Goal: Task Accomplishment & Management: Manage account settings

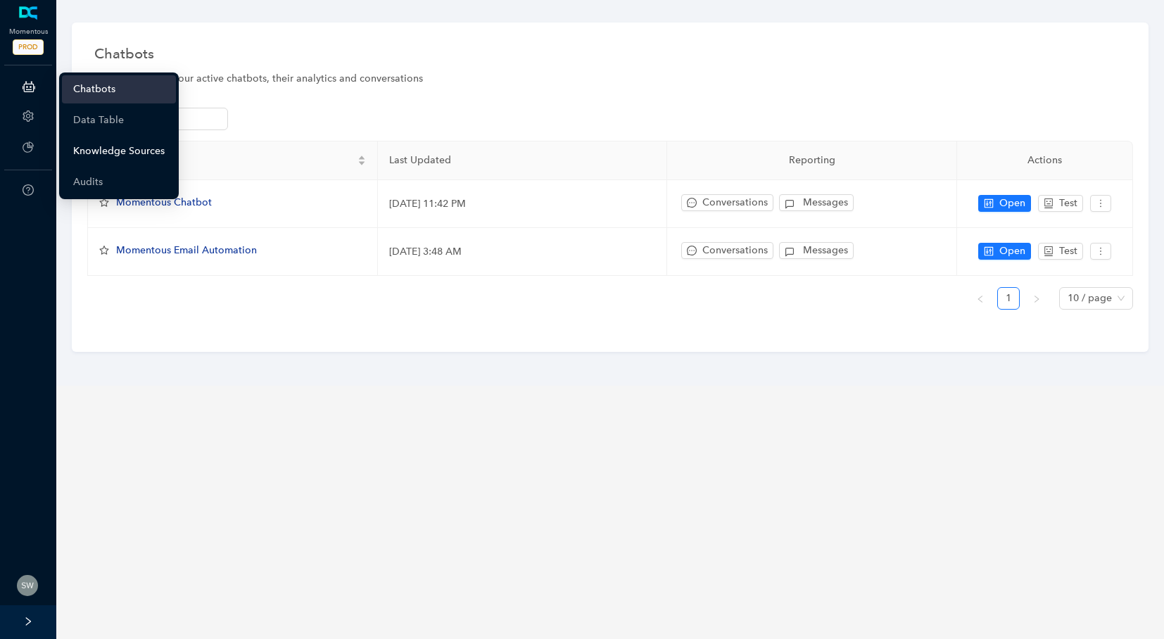
click at [110, 150] on link "Knowledge Sources" at bounding box center [118, 151] width 91 height 28
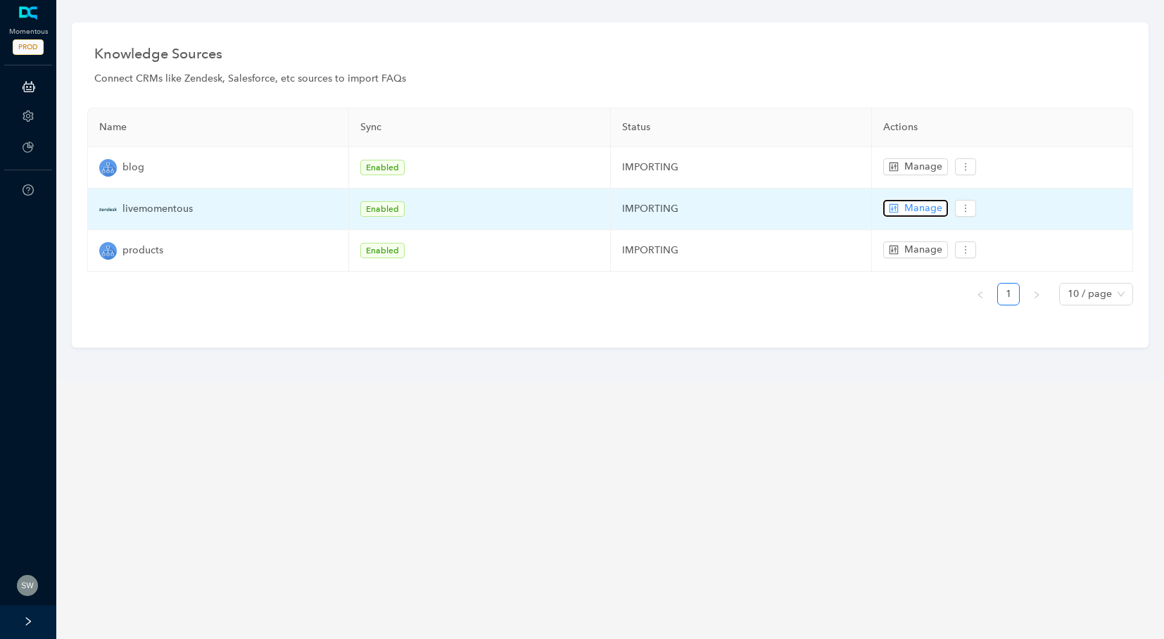
click at [924, 208] on span "Manage" at bounding box center [923, 208] width 38 height 15
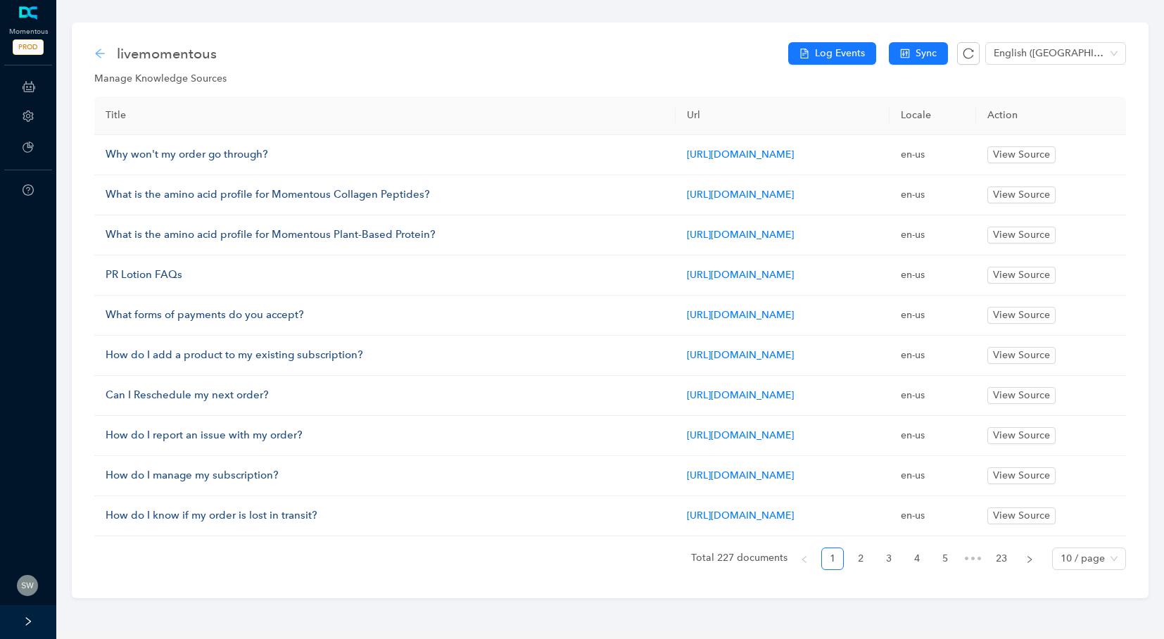
click at [97, 53] on icon "arrow-left" at bounding box center [99, 53] width 9 height 9
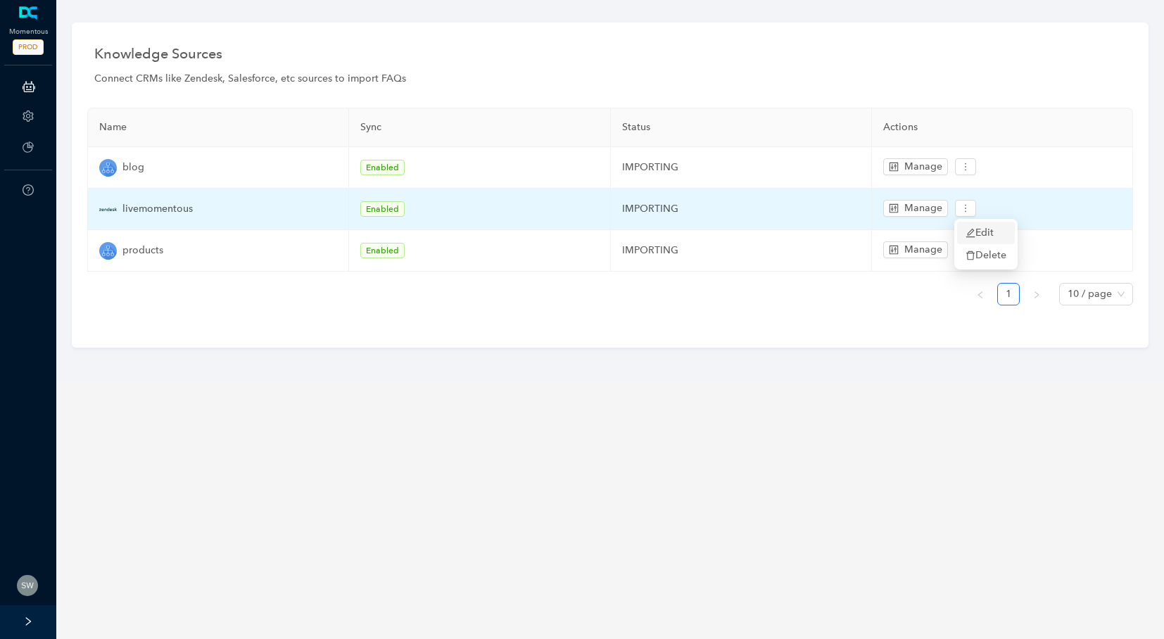
click at [974, 225] on span "Edit" at bounding box center [985, 232] width 41 height 15
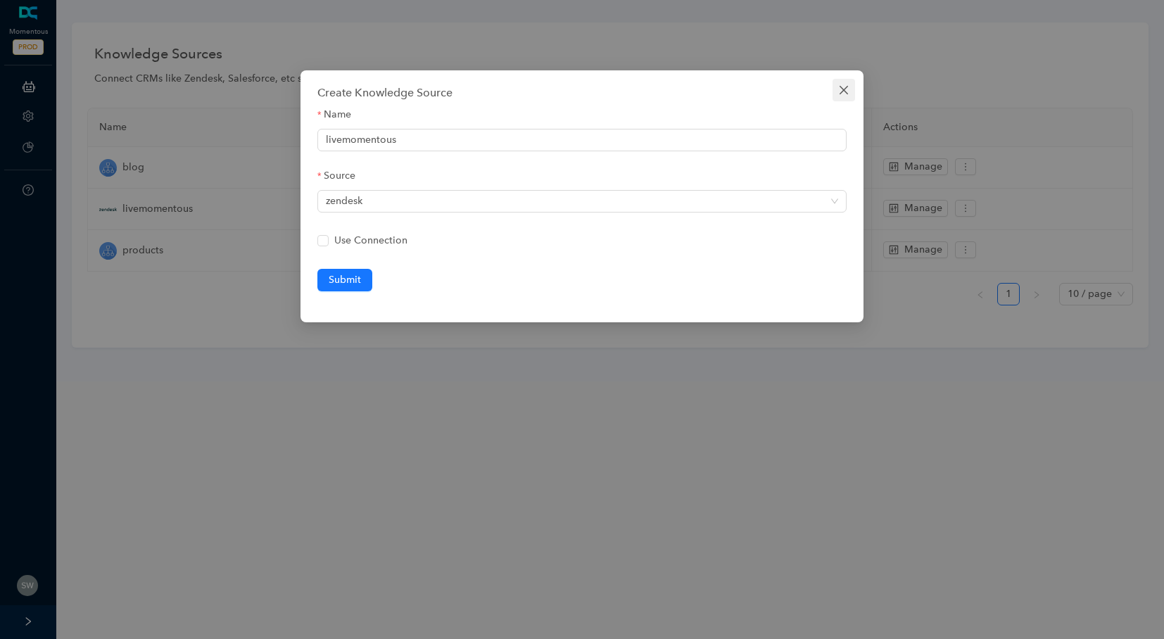
click at [844, 84] on icon "close" at bounding box center [843, 89] width 11 height 11
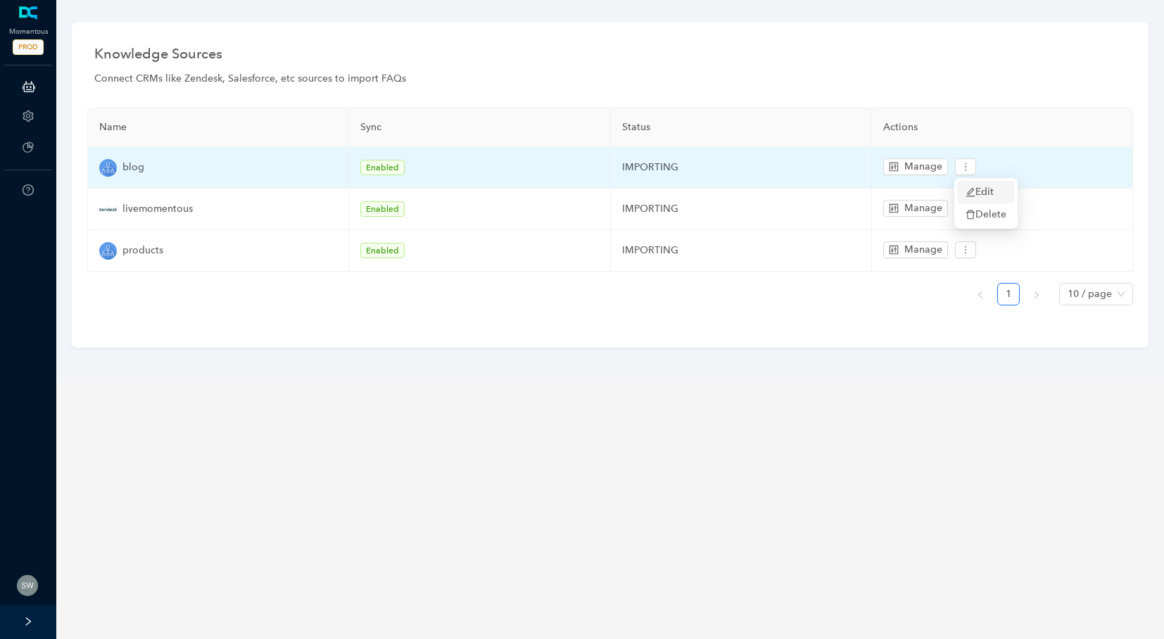
click at [965, 188] on icon "edit" at bounding box center [970, 192] width 10 height 10
type input "blog"
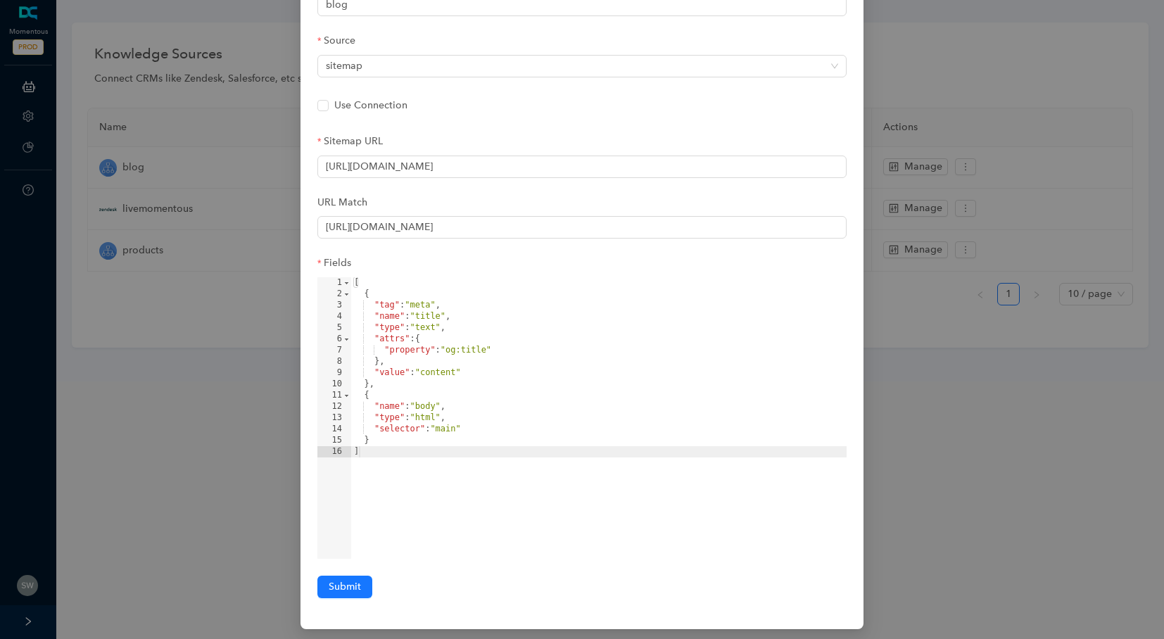
scroll to position [139, 0]
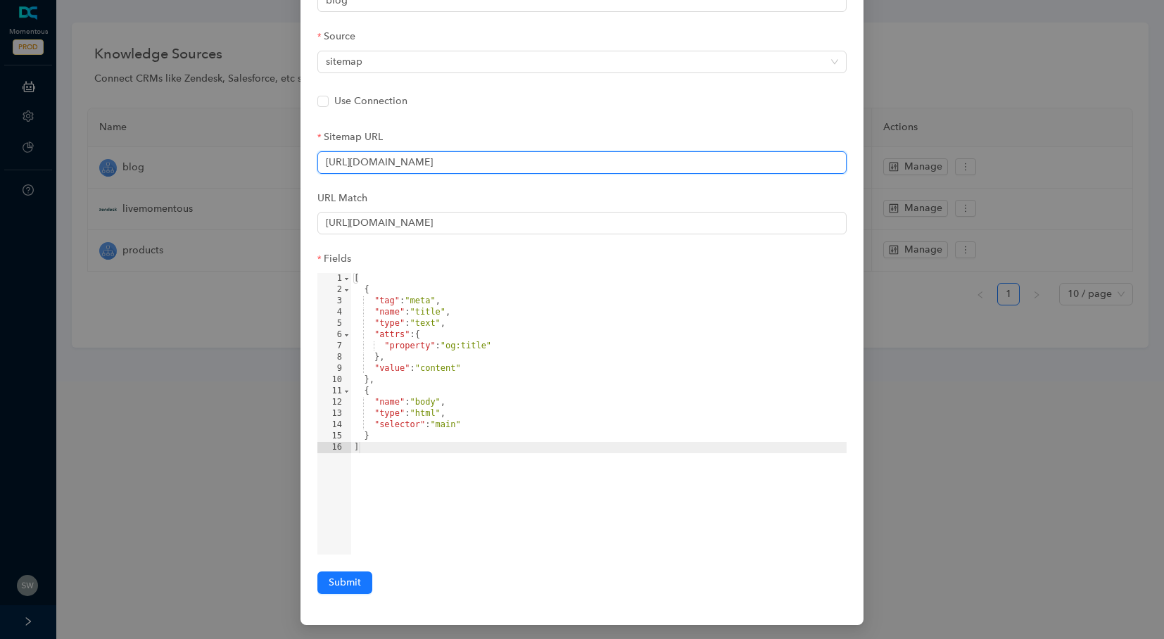
drag, startPoint x: 478, startPoint y: 160, endPoint x: 313, endPoint y: 155, distance: 165.4
click at [313, 155] on div "Create Knowledge Source Name blog Source sitemap Use Connection Sitemap URL [UR…" at bounding box center [581, 278] width 563 height 694
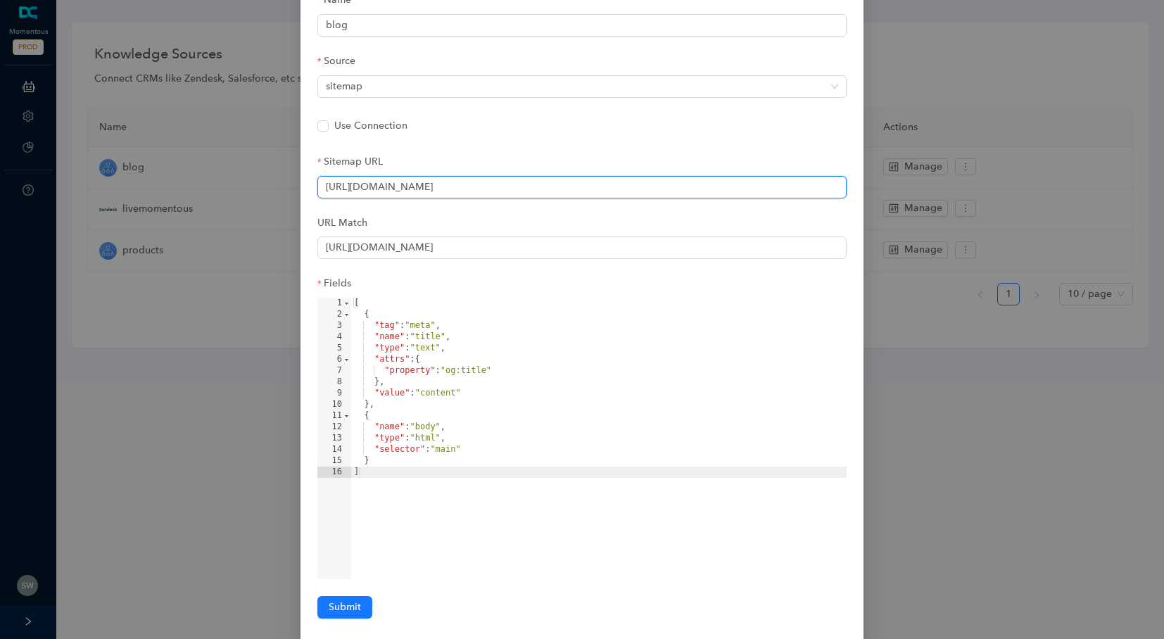
scroll to position [112, 0]
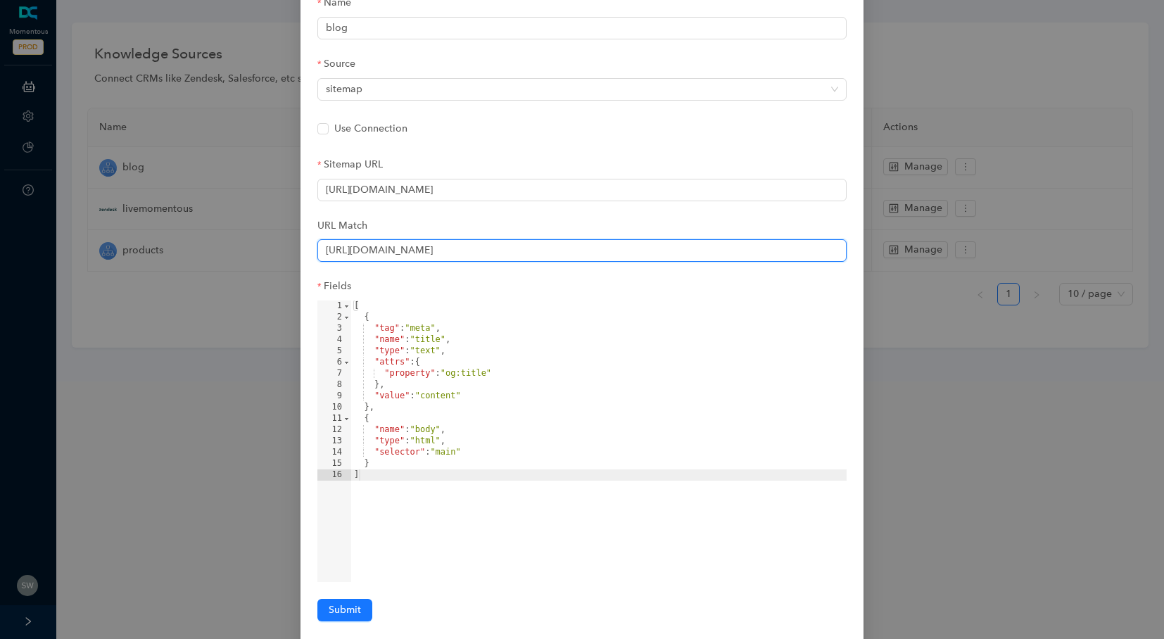
drag, startPoint x: 550, startPoint y: 255, endPoint x: 299, endPoint y: 249, distance: 250.5
click at [299, 249] on div "Create Knowledge Source Name blog Source sitemap Use Connection Sitemap URL [UR…" at bounding box center [582, 319] width 1164 height 639
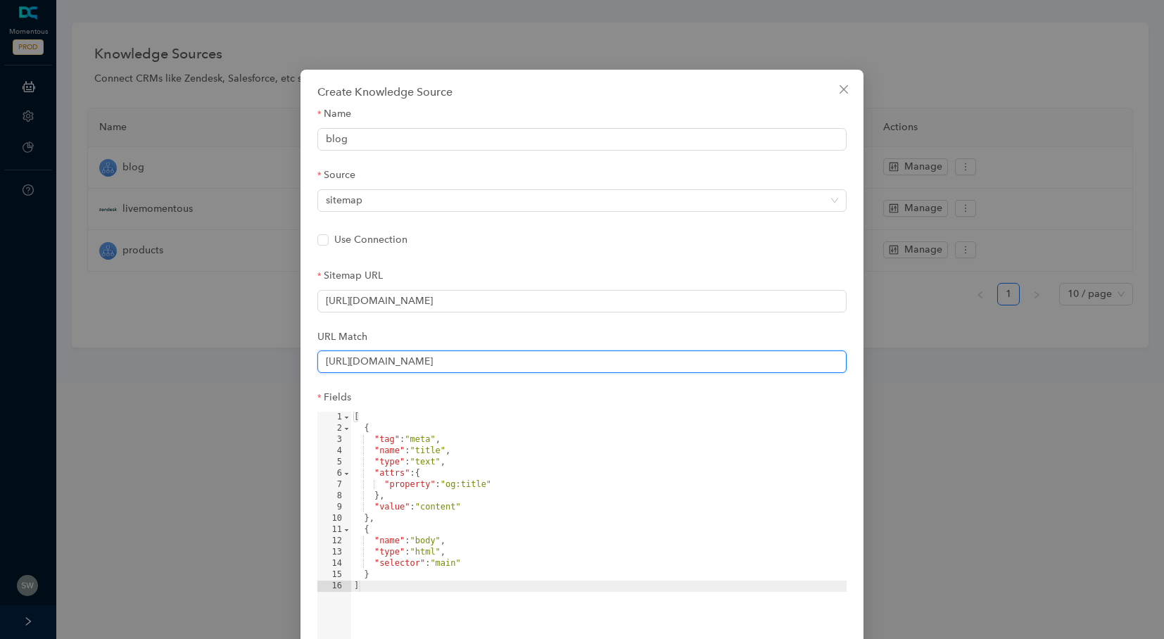
scroll to position [0, 0]
click at [844, 93] on icon "close" at bounding box center [843, 89] width 11 height 11
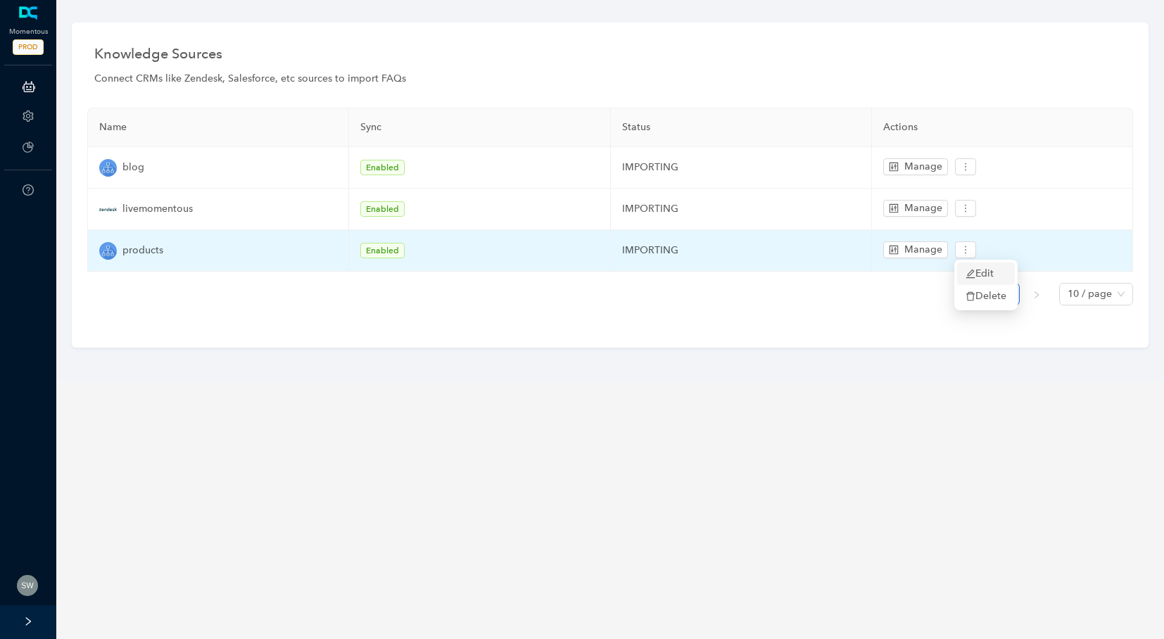
click at [969, 278] on icon "edit" at bounding box center [970, 274] width 10 height 10
type input "products"
type input "[URL][DOMAIN_NAME]"
type input "https:\/\/www\.livemomentous\.com\/products\/.*"
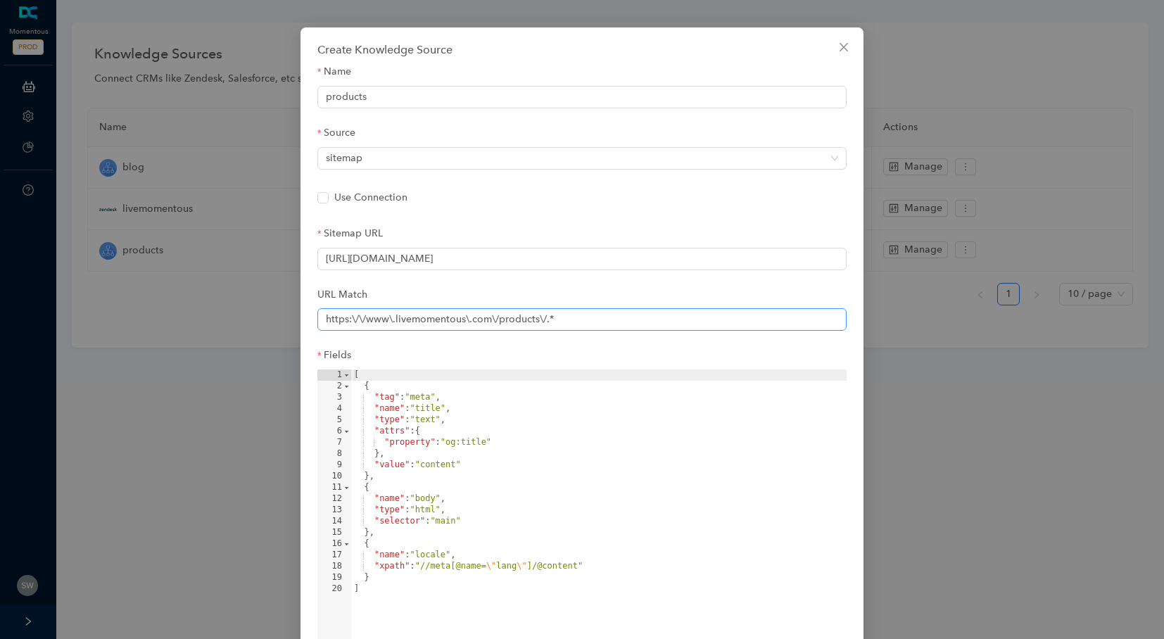
scroll to position [46, 0]
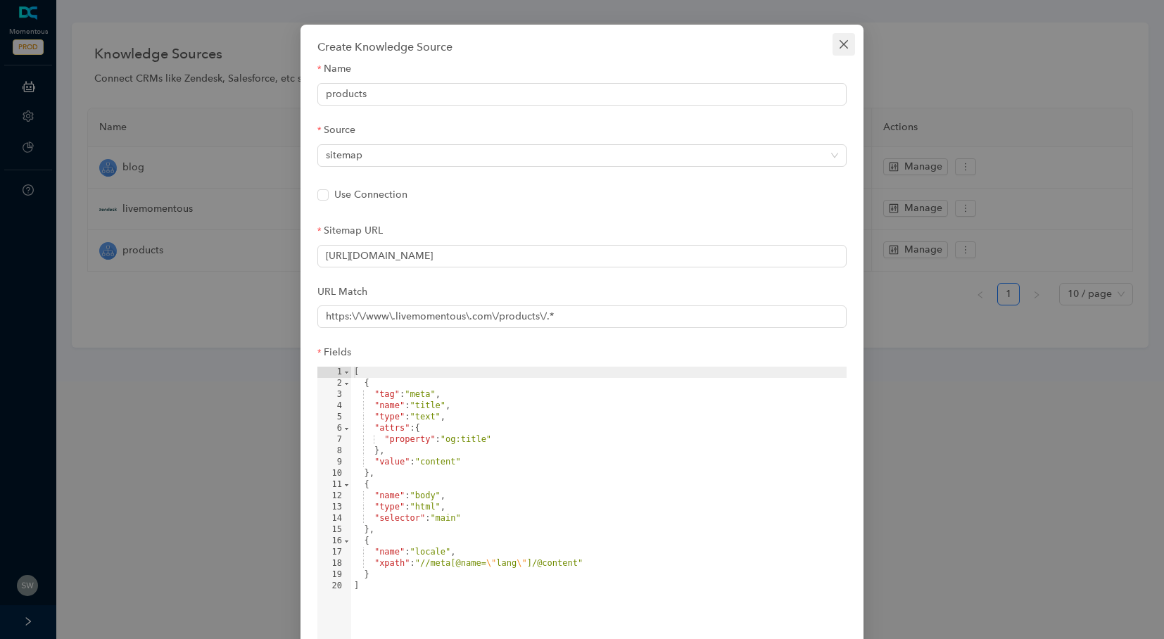
click at [850, 48] on span "Close" at bounding box center [843, 44] width 23 height 11
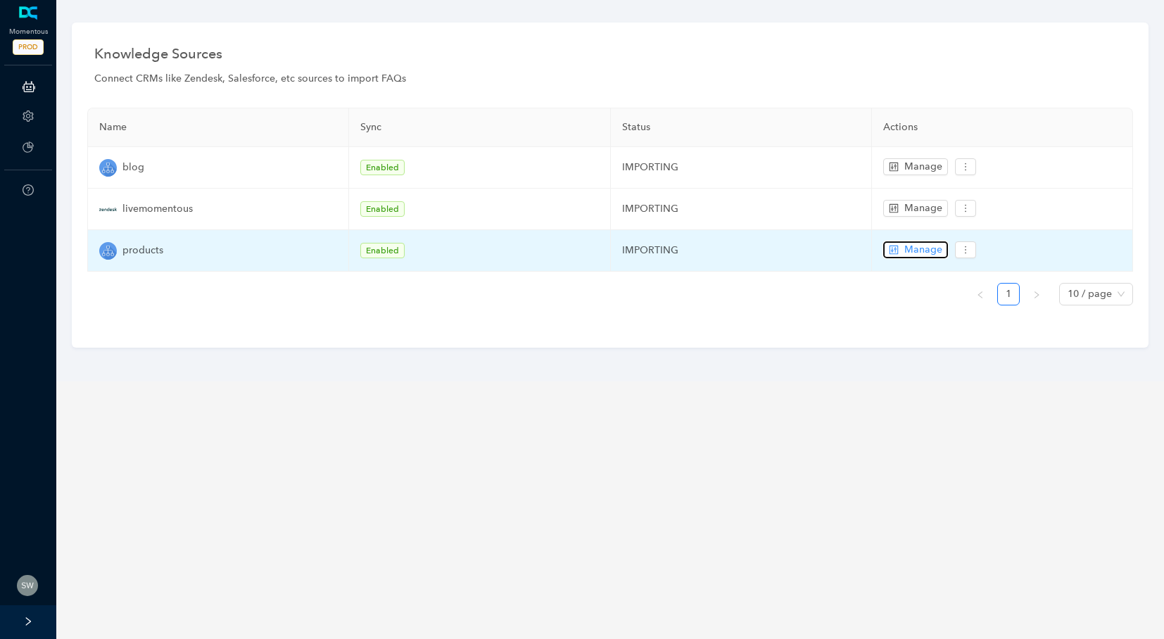
click at [938, 249] on span "Manage" at bounding box center [923, 249] width 38 height 15
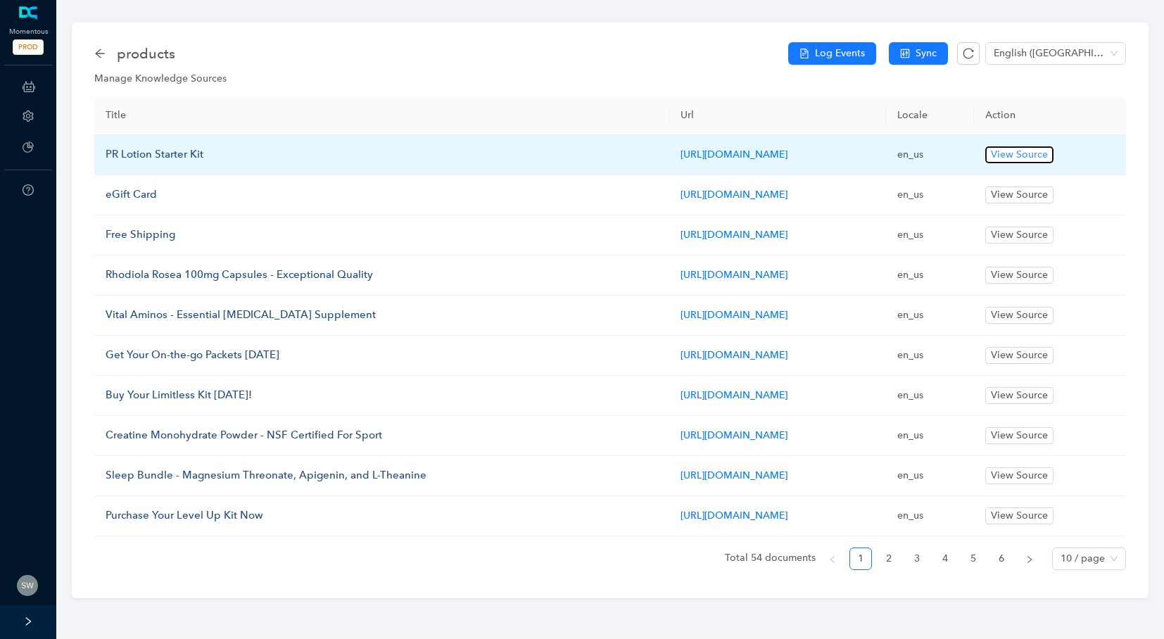
click at [1048, 155] on span "View Source" at bounding box center [1019, 154] width 57 height 15
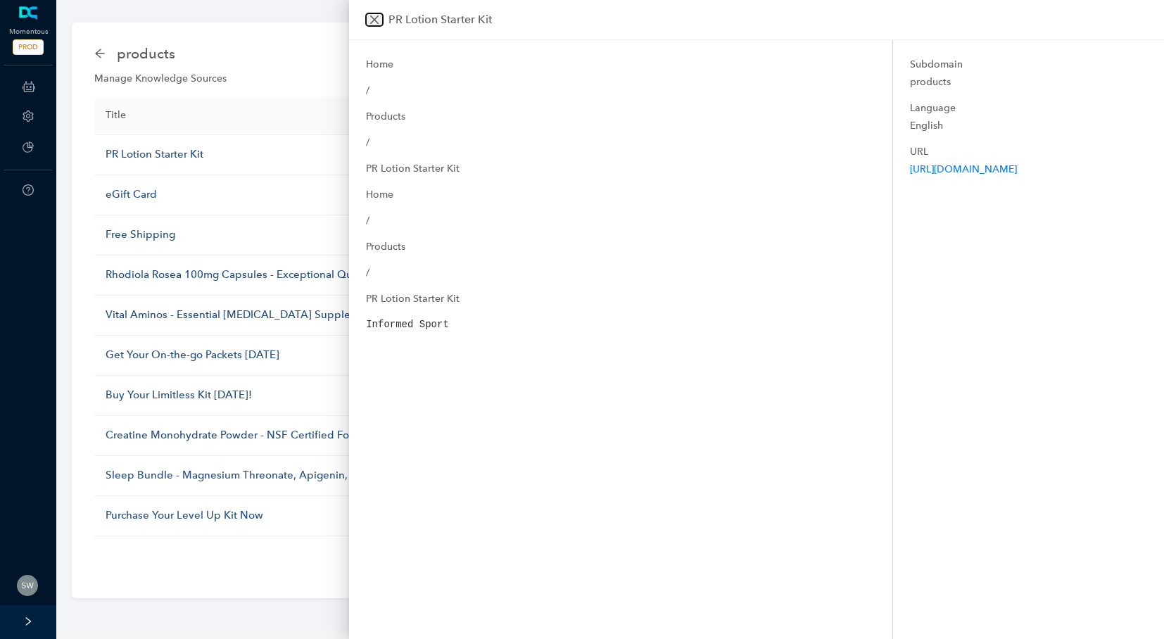
click at [369, 16] on icon "close" at bounding box center [374, 19] width 11 height 11
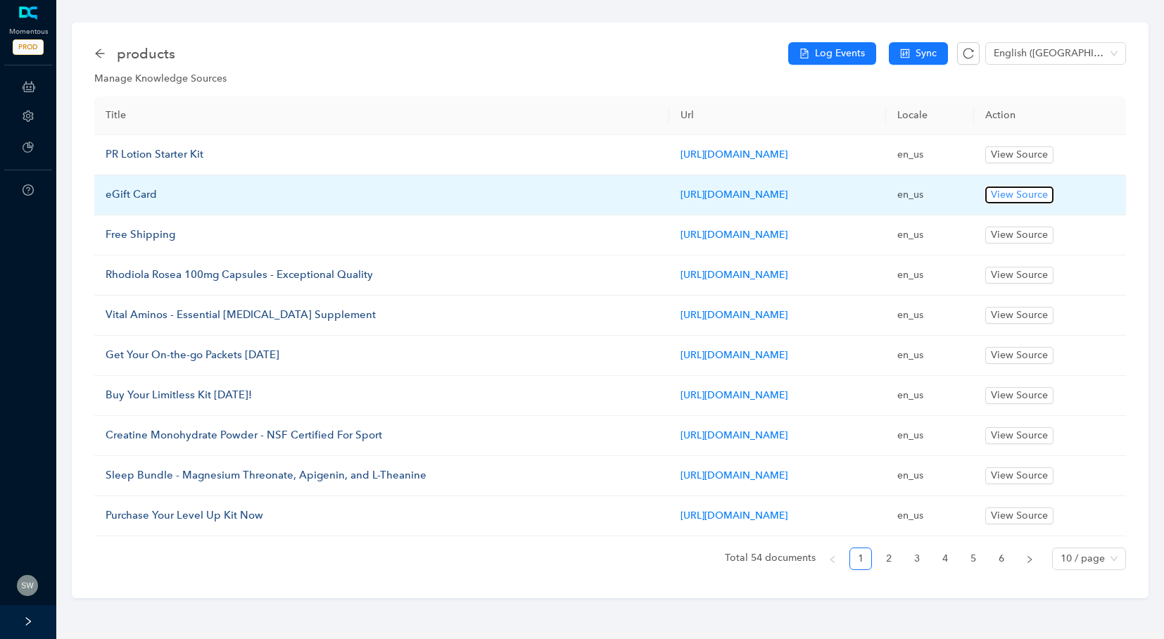
click at [1048, 198] on span "View Source" at bounding box center [1019, 194] width 57 height 15
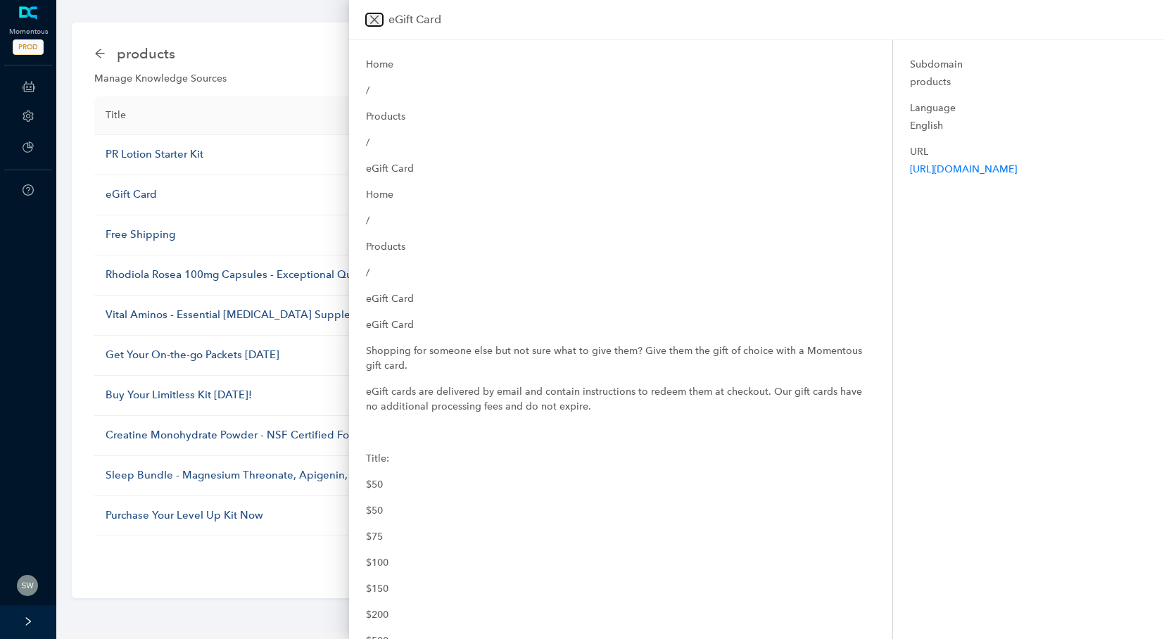
click at [367, 23] on button "Close" at bounding box center [374, 19] width 17 height 13
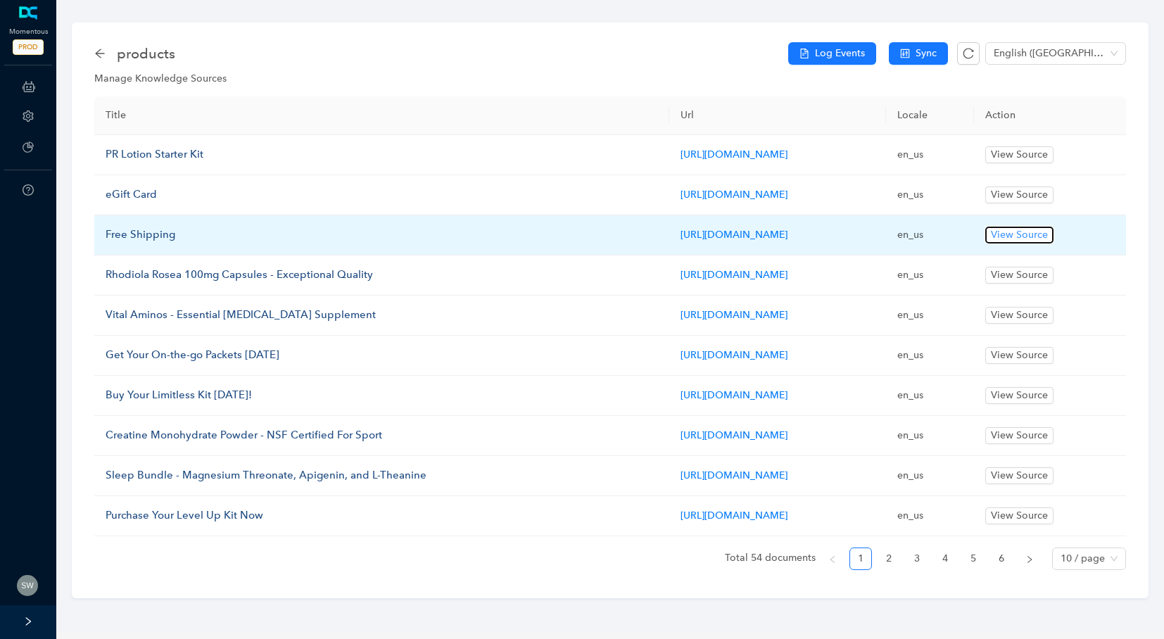
click at [1048, 231] on span "View Source" at bounding box center [1019, 234] width 57 height 15
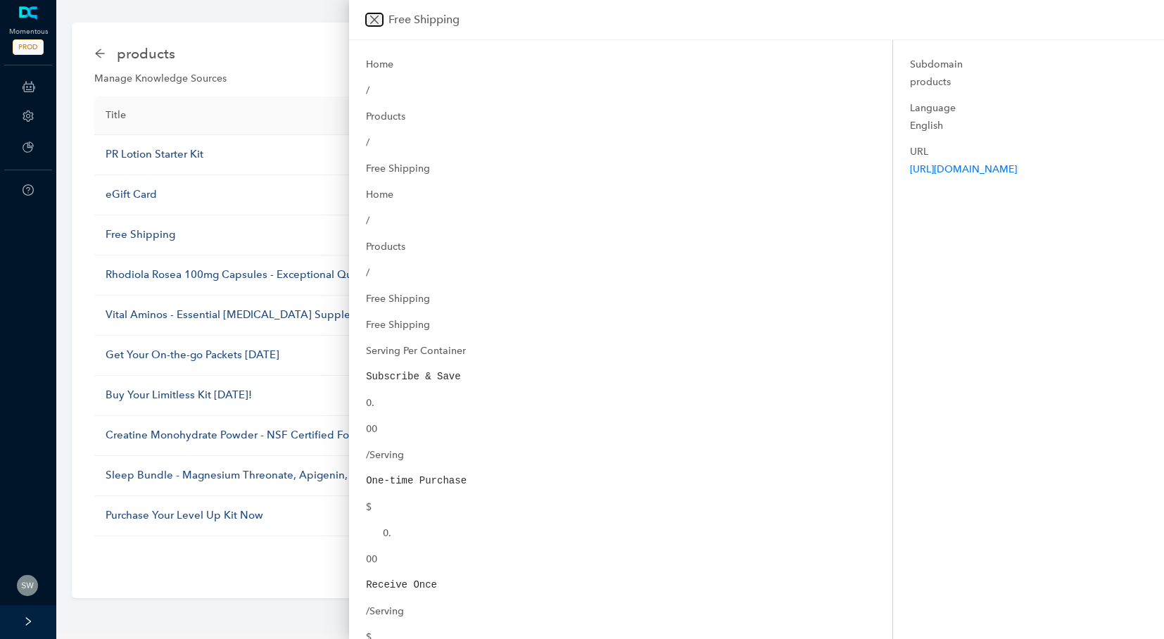
click at [375, 17] on icon "close" at bounding box center [374, 19] width 11 height 11
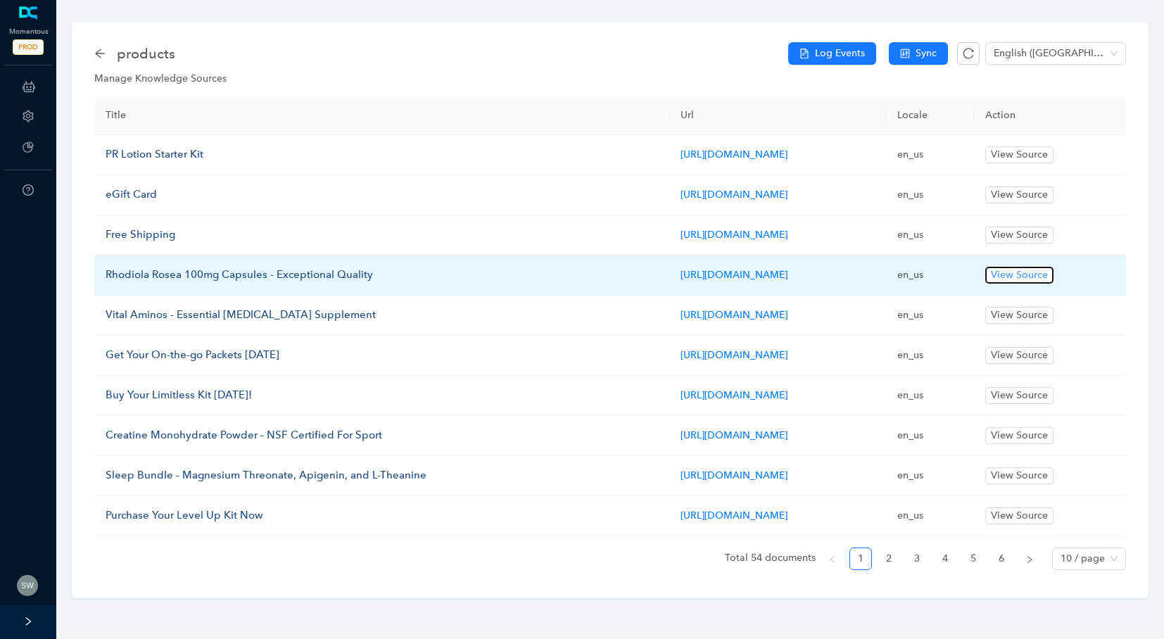
click at [1048, 279] on span "View Source" at bounding box center [1019, 274] width 57 height 15
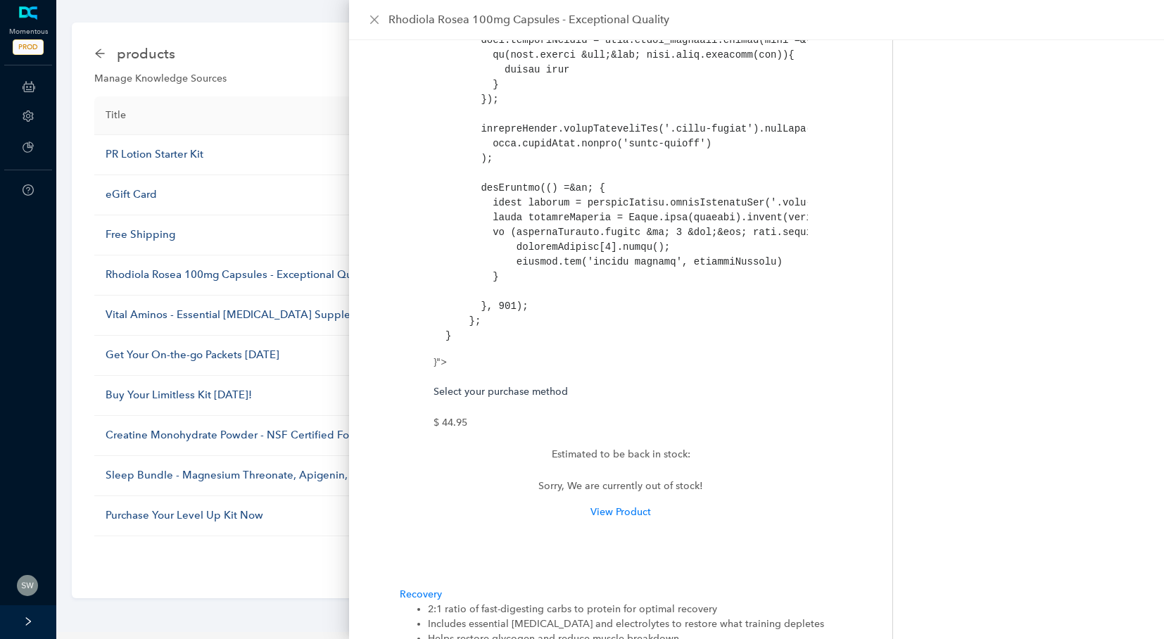
scroll to position [6644, 0]
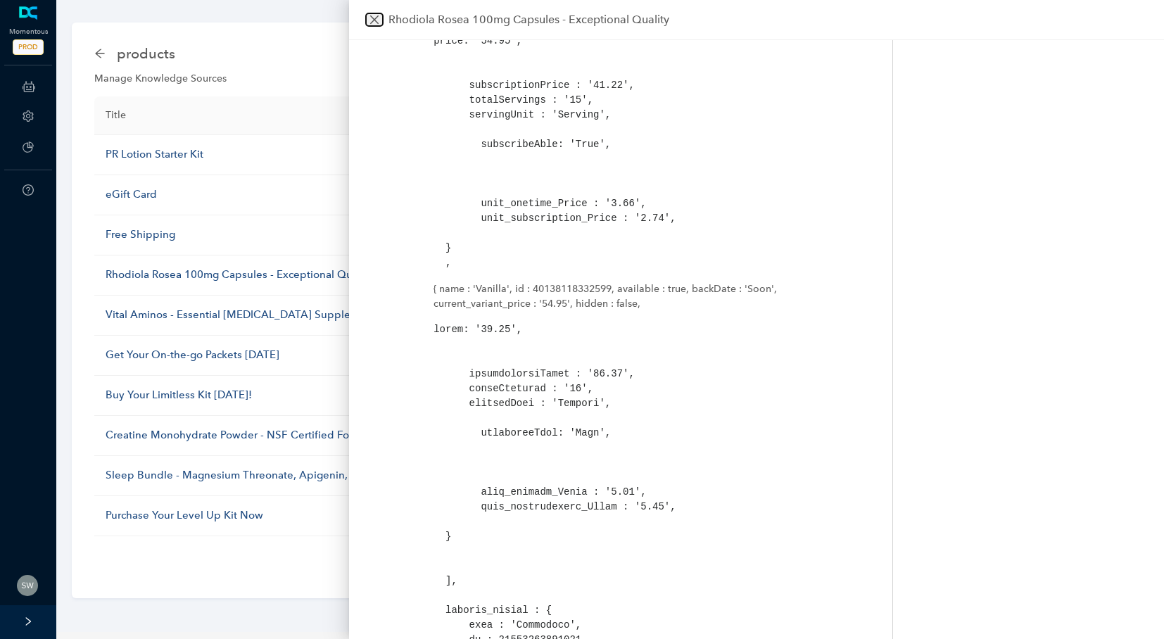
click at [374, 19] on icon "close" at bounding box center [374, 19] width 8 height 8
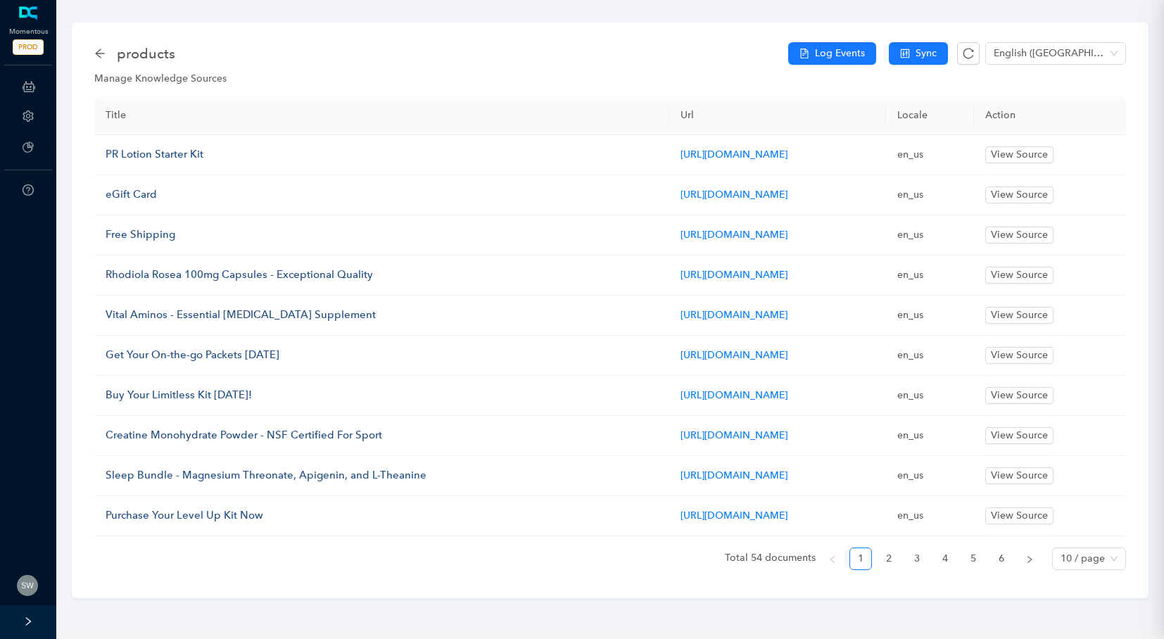
scroll to position [0, 0]
